Goal: Information Seeking & Learning: Learn about a topic

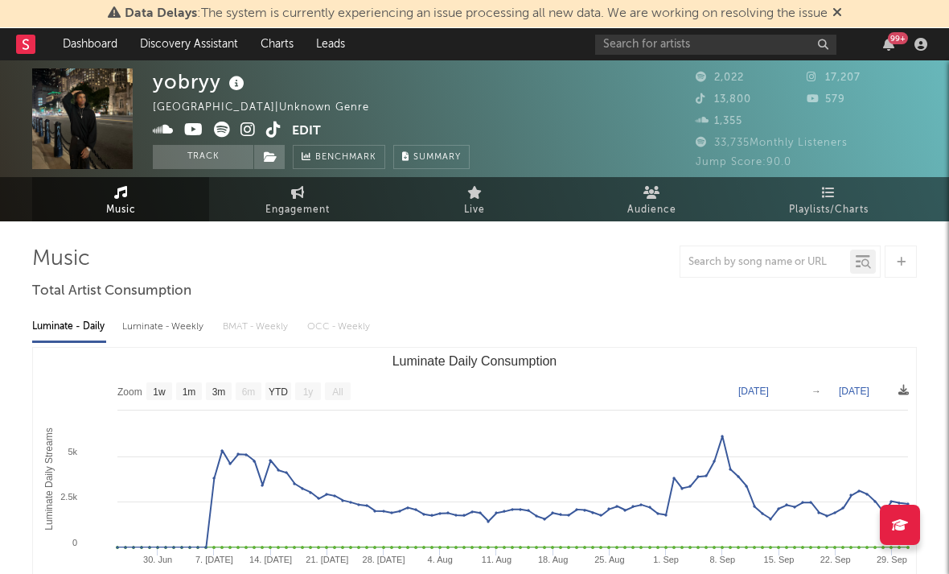
select select "1w"
click at [253, 136] on icon at bounding box center [248, 129] width 15 height 16
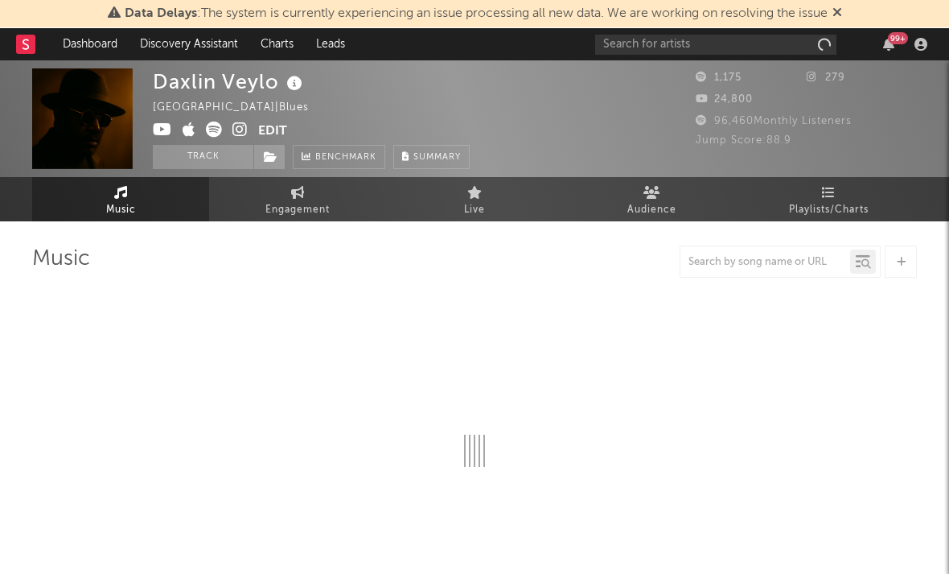
click at [234, 130] on icon at bounding box center [239, 129] width 15 height 16
select select "1w"
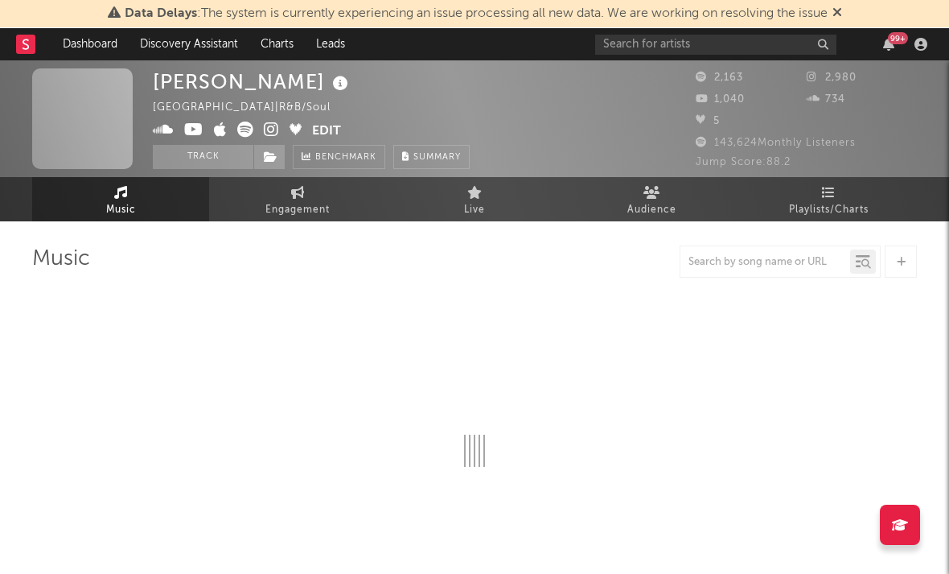
select select "1w"
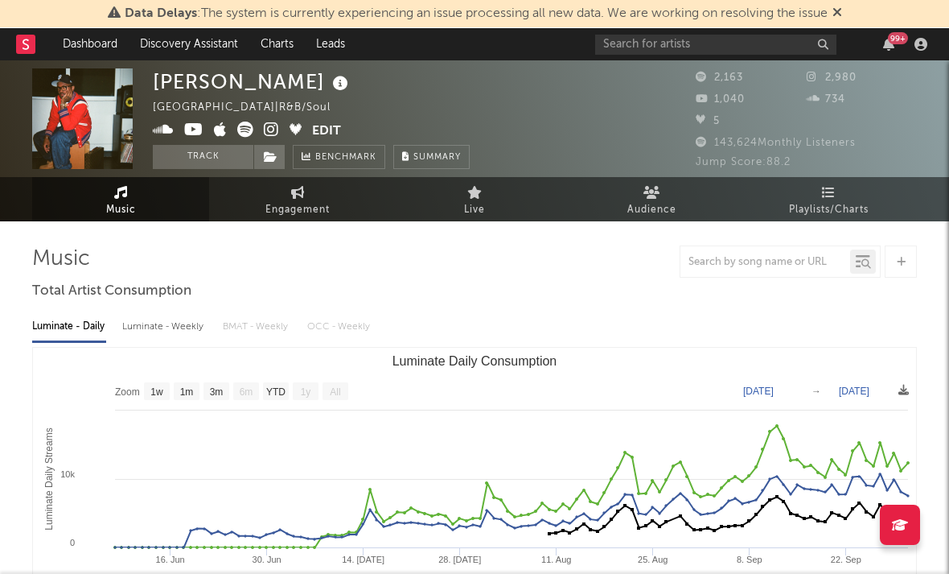
click at [270, 128] on icon at bounding box center [271, 129] width 15 height 16
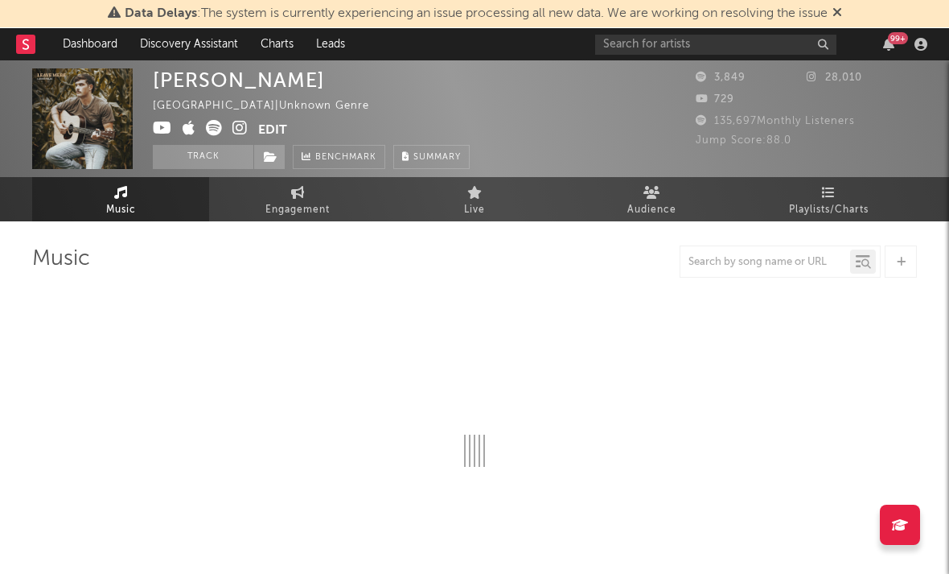
click at [242, 122] on icon at bounding box center [239, 128] width 15 height 16
select select "1w"
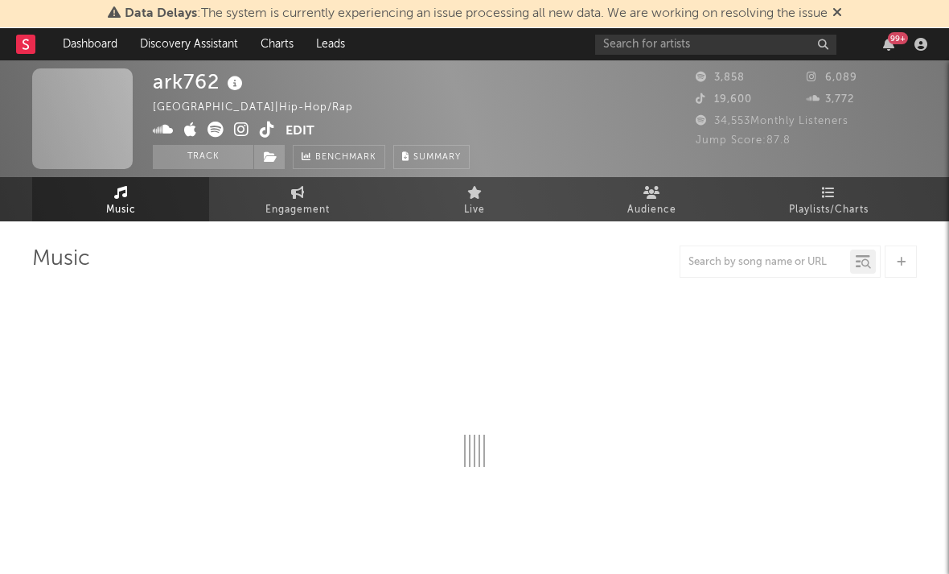
select select "6m"
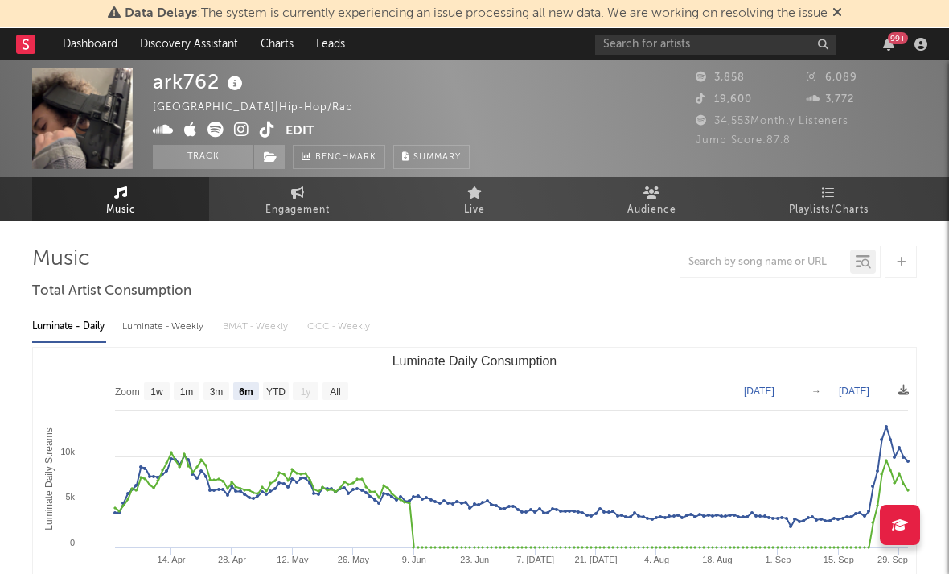
click at [235, 128] on icon at bounding box center [241, 129] width 15 height 16
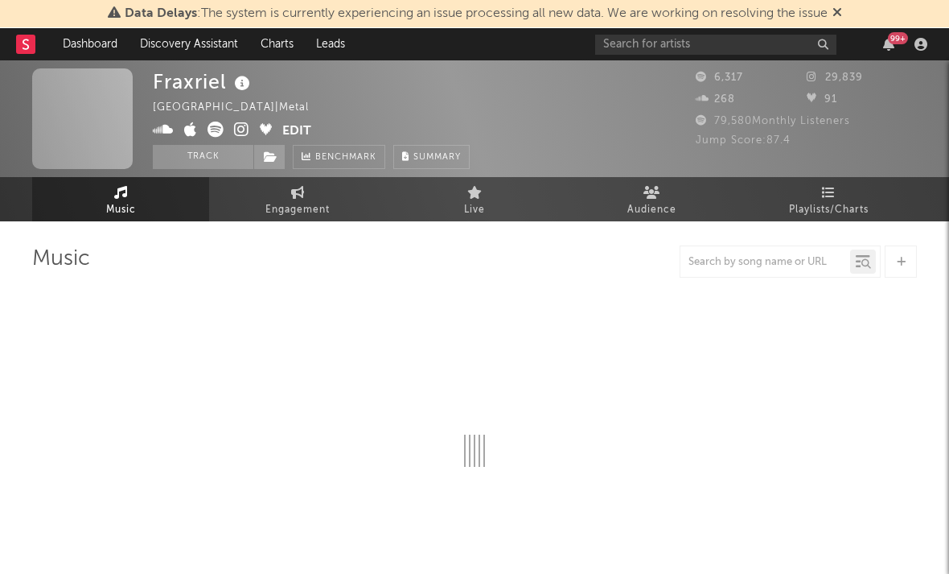
select select "6m"
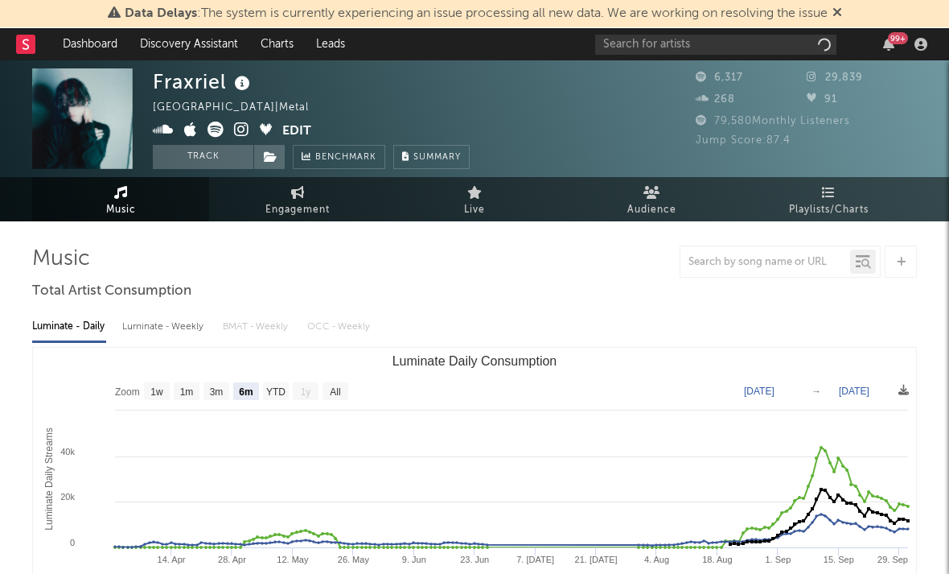
click at [245, 141] on span at bounding box center [218, 131] width 130 height 20
click at [243, 138] on icon at bounding box center [241, 129] width 15 height 16
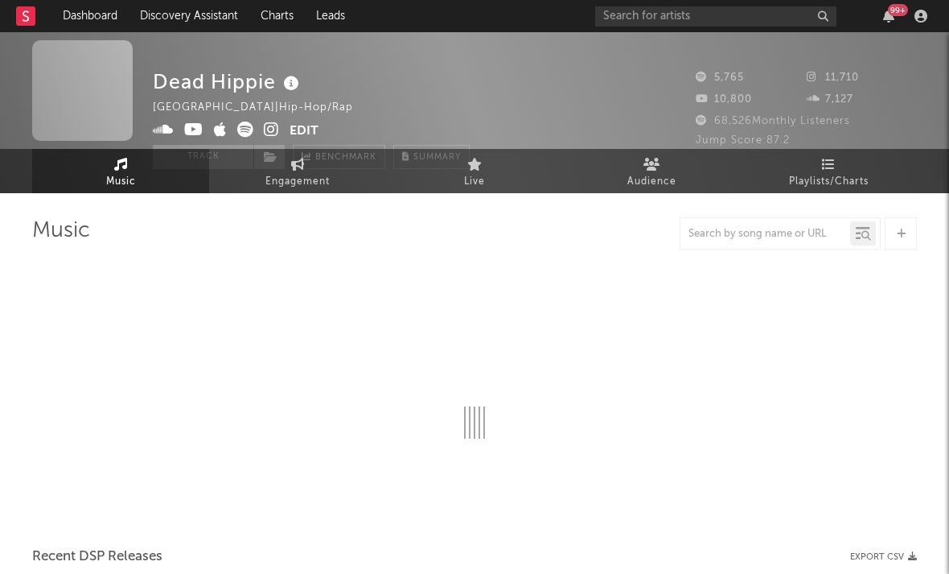
select select "6m"
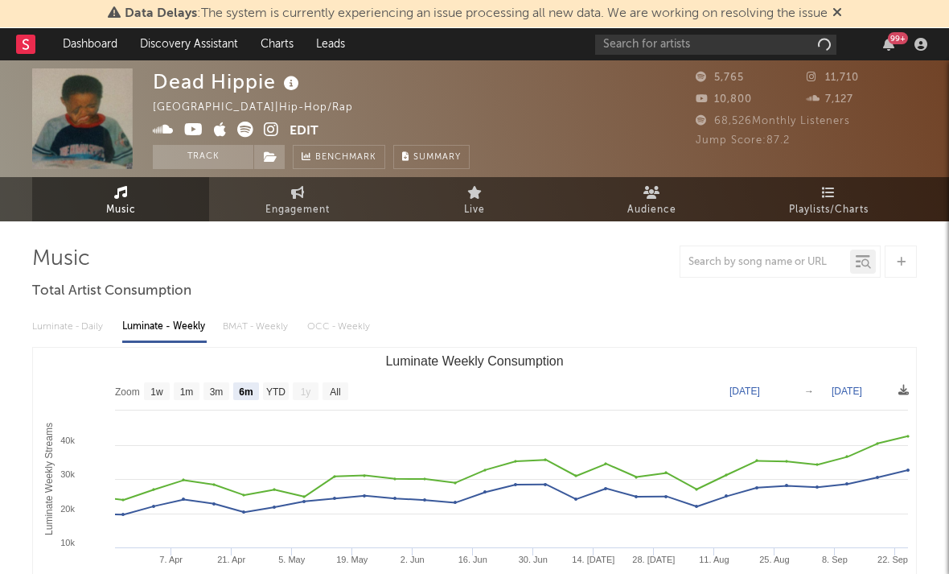
click at [271, 131] on icon at bounding box center [271, 129] width 15 height 16
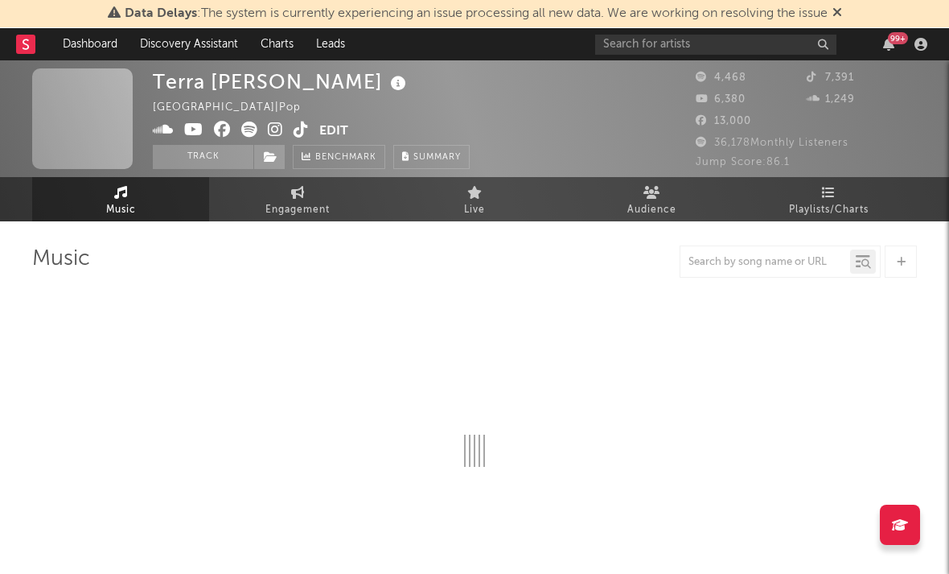
select select "1w"
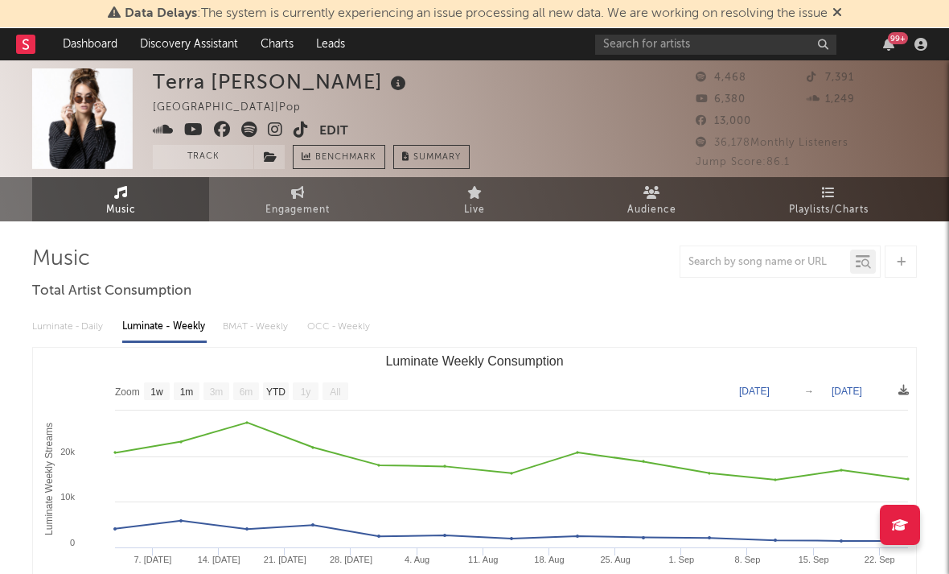
click at [274, 126] on icon at bounding box center [275, 129] width 15 height 16
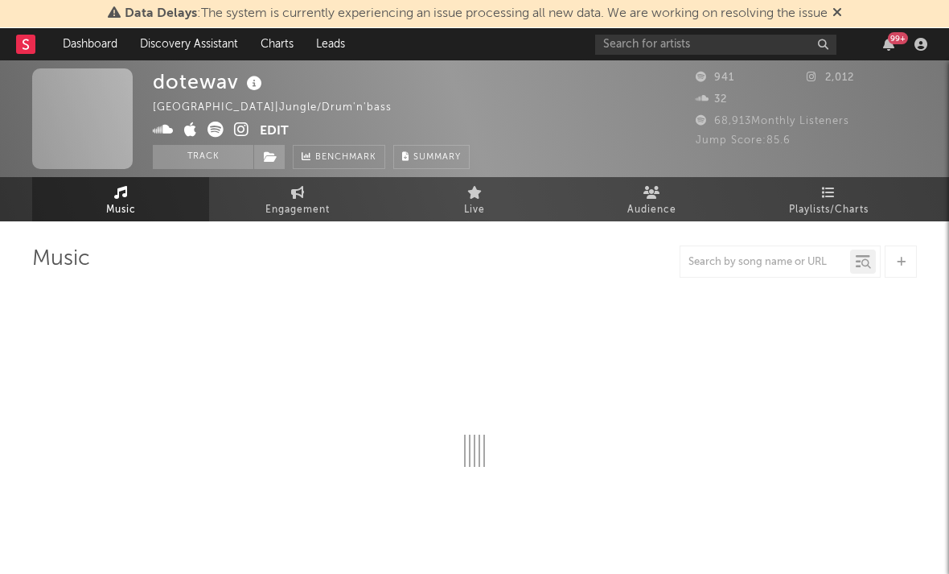
click at [241, 134] on icon at bounding box center [241, 129] width 15 height 16
select select "1w"
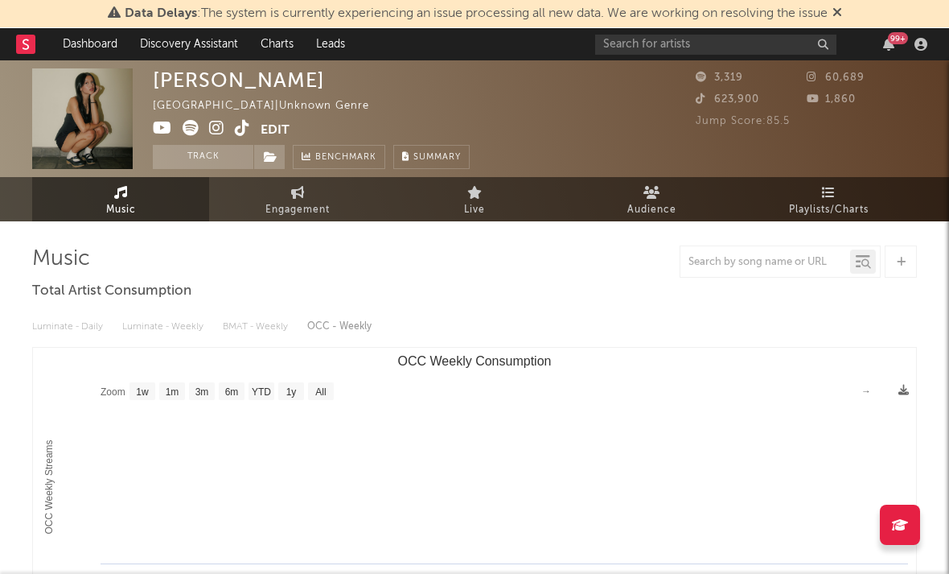
click at [216, 130] on icon at bounding box center [216, 128] width 15 height 16
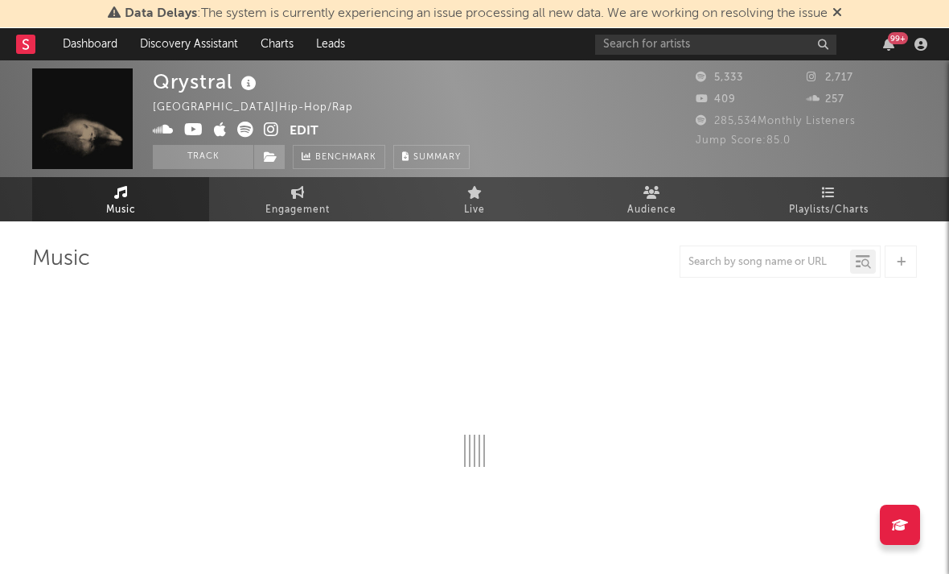
click at [270, 134] on icon at bounding box center [271, 129] width 15 height 16
select select "6m"
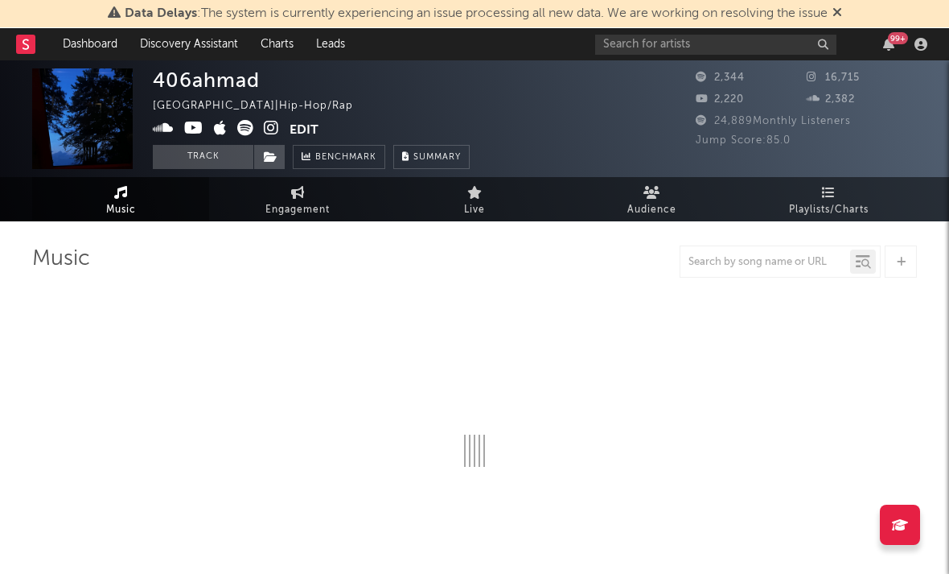
select select "1w"
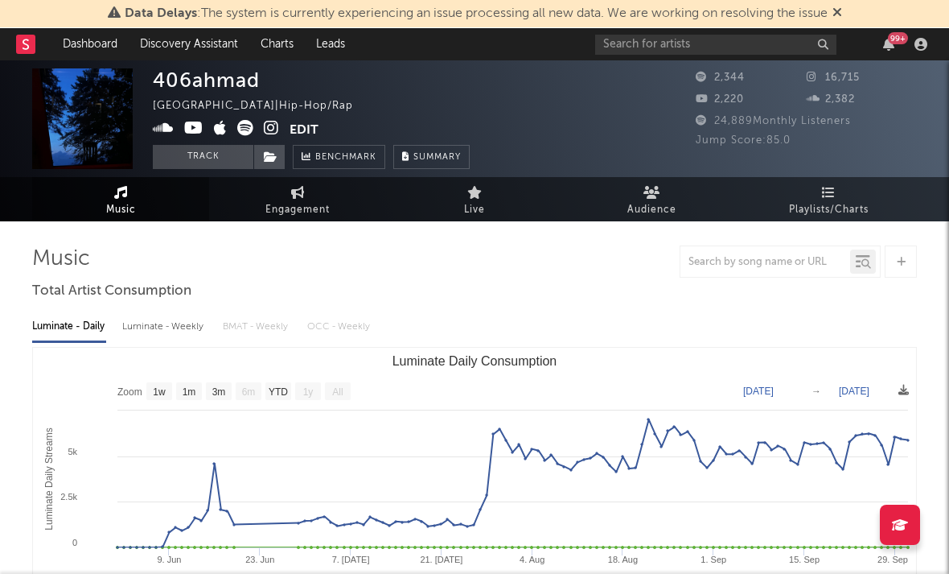
click at [267, 127] on icon at bounding box center [271, 128] width 15 height 16
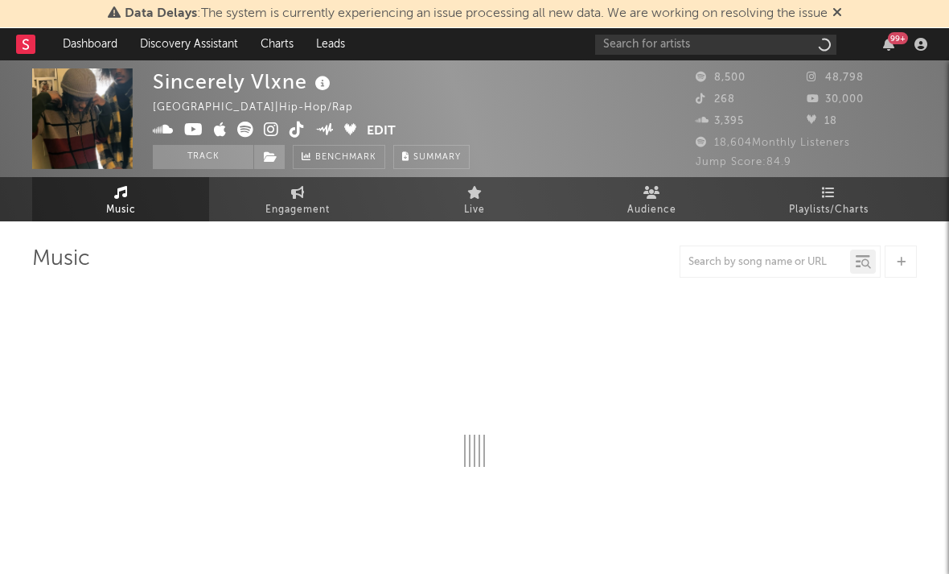
select select "6m"
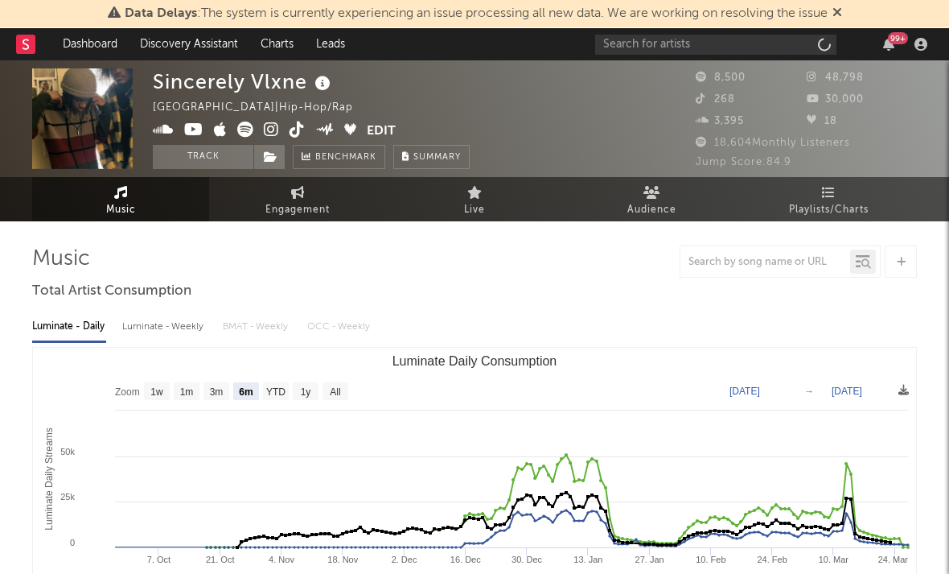
click at [270, 134] on icon at bounding box center [271, 129] width 15 height 16
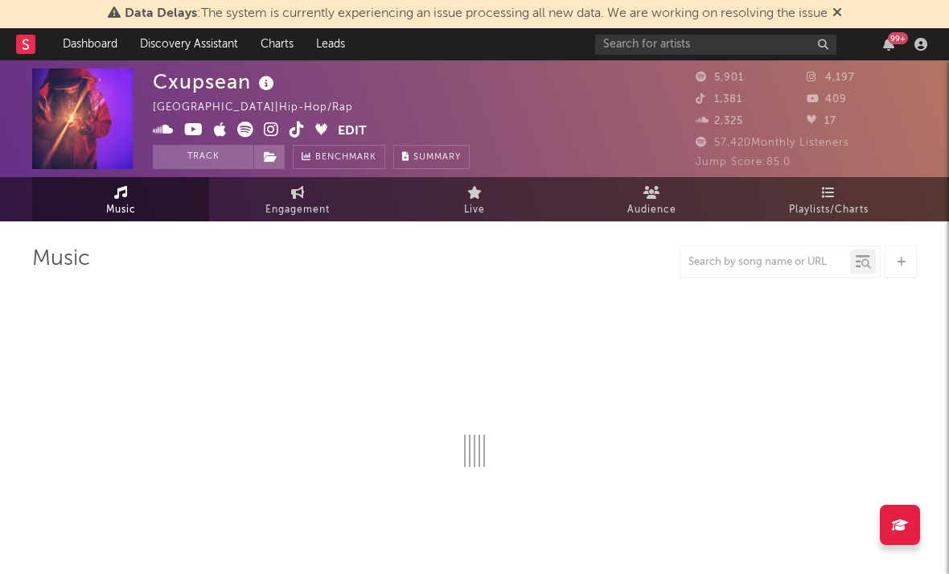
select select "6m"
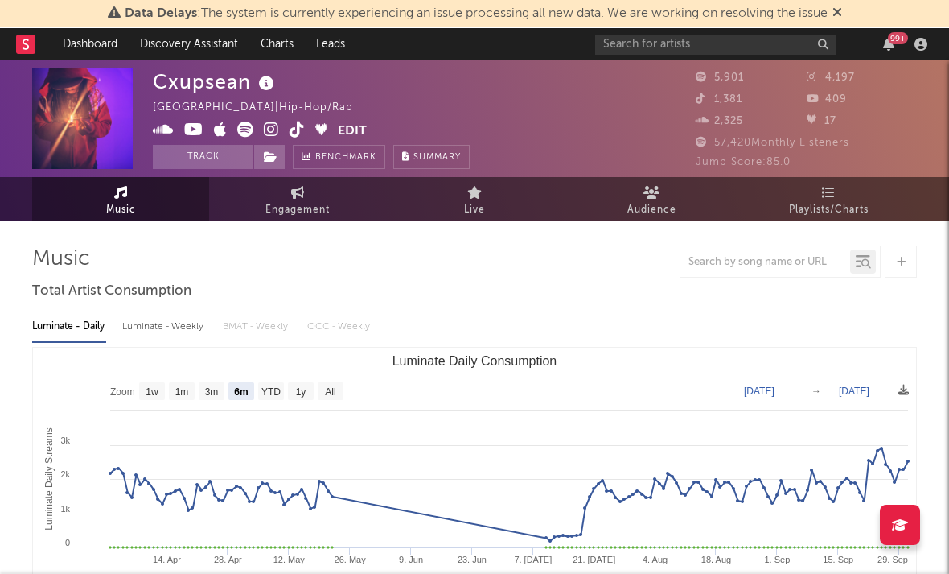
click at [274, 129] on icon at bounding box center [271, 129] width 15 height 16
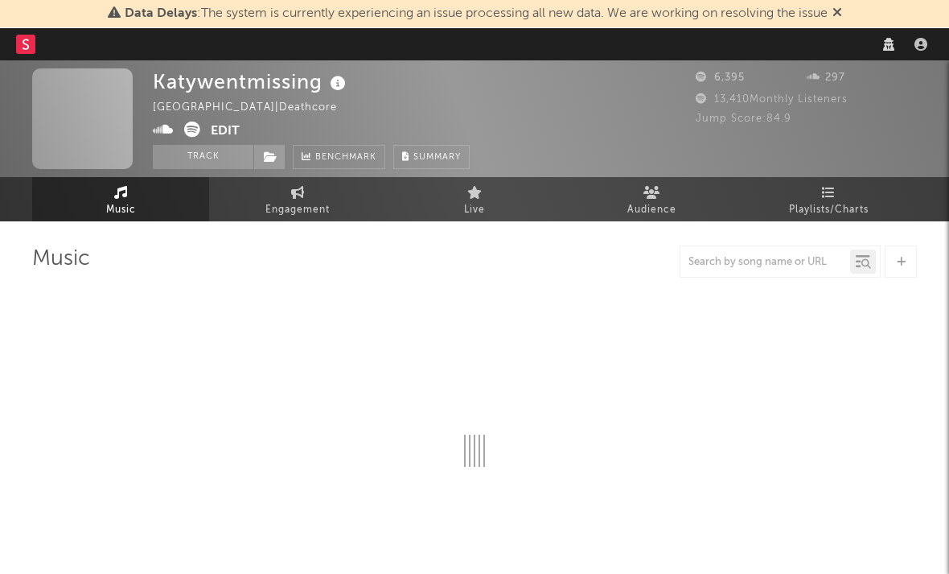
select select "1w"
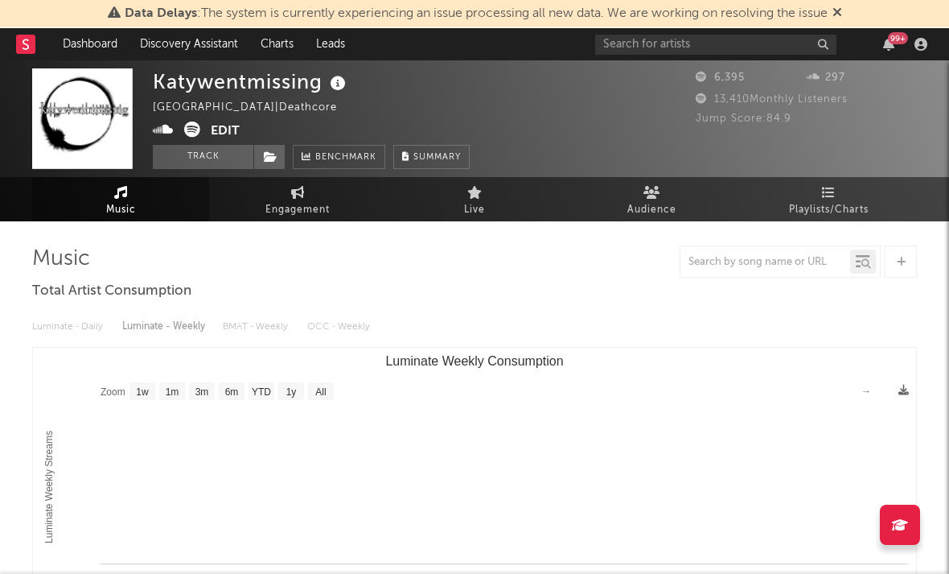
click at [166, 128] on icon at bounding box center [163, 129] width 21 height 16
click at [186, 128] on icon at bounding box center [192, 129] width 16 height 16
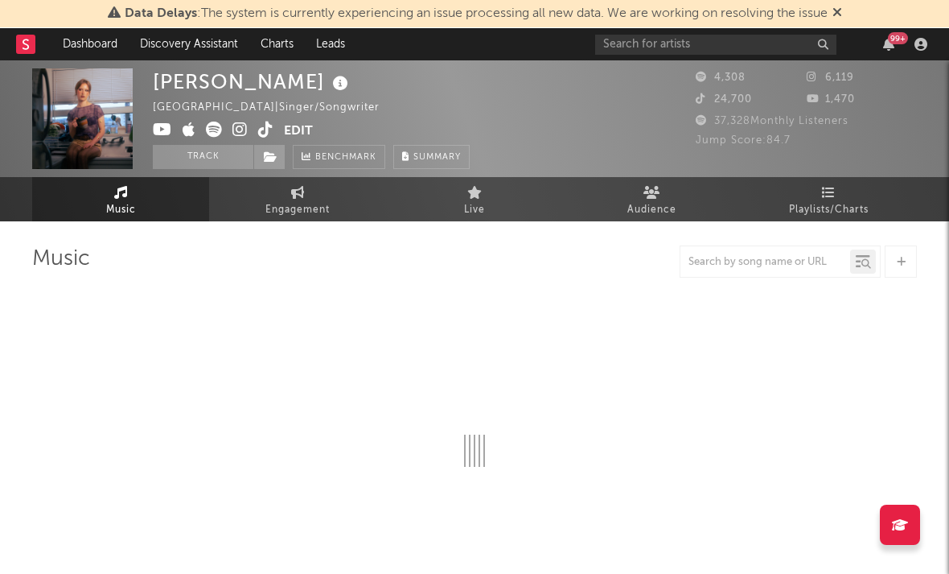
select select "1w"
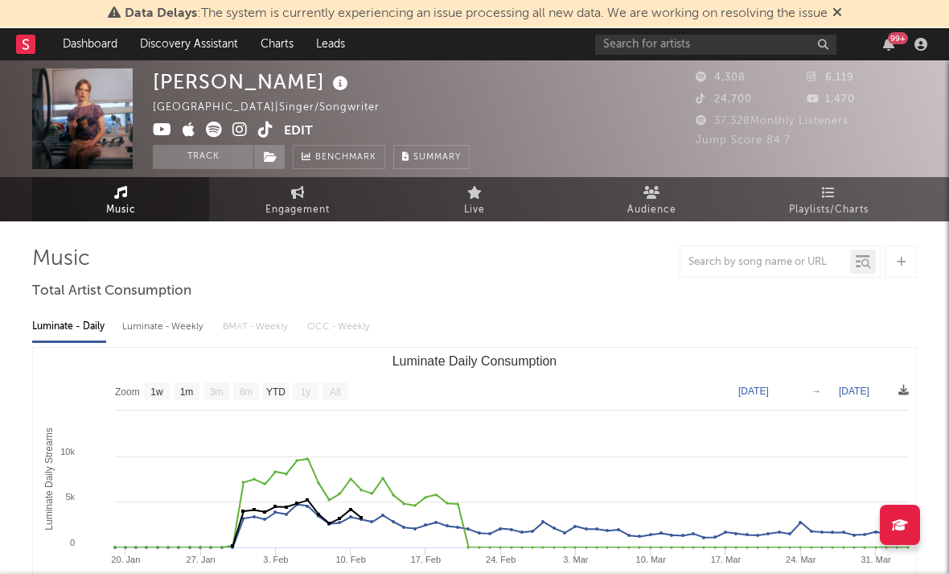
click at [239, 129] on icon at bounding box center [239, 129] width 15 height 16
